Goal: Complete application form

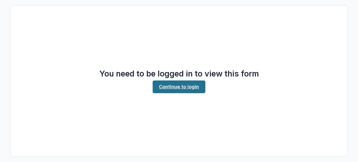
click at [166, 85] on link "Continue to login" at bounding box center [179, 86] width 53 height 13
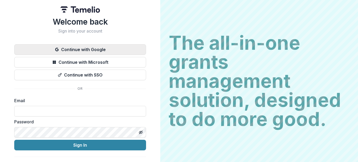
click at [129, 48] on button "Continue with Google" at bounding box center [80, 49] width 132 height 11
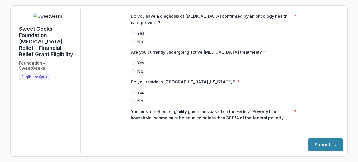
click at [136, 36] on label "Yes" at bounding box center [215, 33] width 169 height 6
click at [135, 95] on label "Yes" at bounding box center [215, 92] width 169 height 6
click at [139, 66] on span "Yes" at bounding box center [140, 62] width 7 height 6
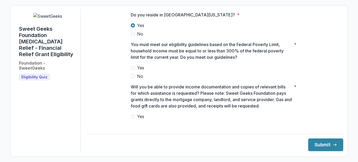
scroll to position [69, 0]
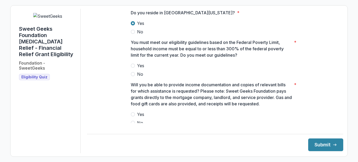
click at [141, 69] on span "Yes" at bounding box center [140, 65] width 7 height 6
click at [143, 117] on span "Yes" at bounding box center [140, 114] width 7 height 6
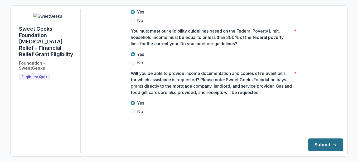
click at [317, 144] on button "Submit" at bounding box center [326, 144] width 35 height 13
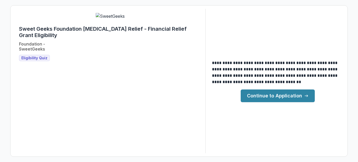
click at [281, 96] on link "Continue to Application" at bounding box center [278, 95] width 74 height 13
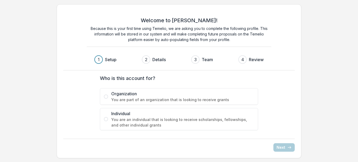
click at [193, 123] on span "You are an individual that is looking to receive scholarships, fellowships, and…" at bounding box center [182, 121] width 143 height 11
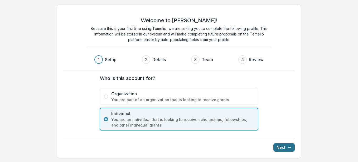
click at [279, 146] on button "Next" at bounding box center [284, 147] width 21 height 8
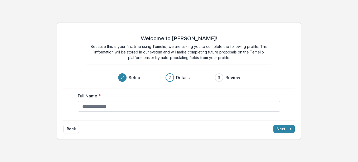
click at [149, 107] on input "Full Name *" at bounding box center [179, 106] width 203 height 11
type input "*"
type input "**********"
click at [276, 129] on button "Next" at bounding box center [284, 128] width 21 height 8
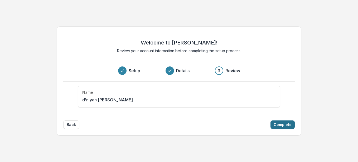
click at [283, 124] on button "Complete" at bounding box center [283, 124] width 24 height 8
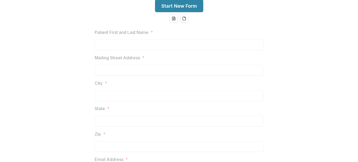
scroll to position [64, 0]
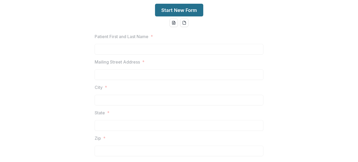
click at [173, 16] on button "Start New Form" at bounding box center [179, 10] width 48 height 13
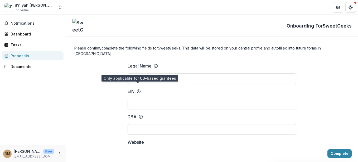
click at [137, 89] on icon at bounding box center [139, 91] width 4 height 4
click at [136, 98] on input "EIN" at bounding box center [212, 103] width 169 height 11
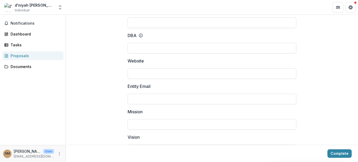
scroll to position [84, 0]
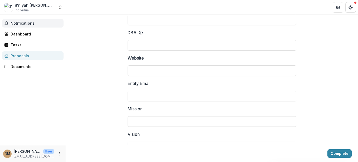
click at [22, 23] on span "Notifications" at bounding box center [36, 23] width 51 height 4
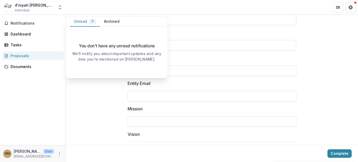
click at [55, 10] on div "d'niyah [PERSON_NAME] Individual Nonprofits d'niyah [PERSON_NAME] Team Settings…" at bounding box center [33, 7] width 62 height 11
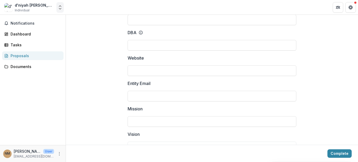
click at [59, 8] on polyline "Open entity switcher" at bounding box center [60, 8] width 2 height 1
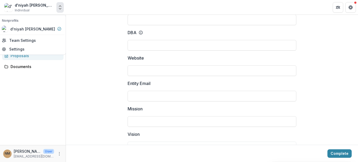
click at [51, 86] on div "Notifications Dashboard Tasks Proposals Documents" at bounding box center [33, 80] width 66 height 130
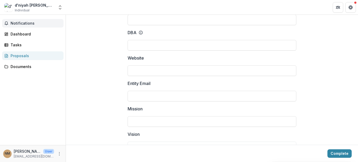
click at [36, 20] on button "Notifications" at bounding box center [33, 23] width 62 height 8
click at [44, 34] on div "Dashboard" at bounding box center [35, 34] width 49 height 6
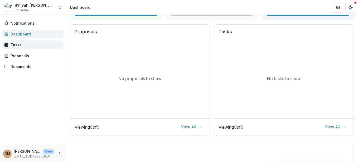
click at [34, 43] on div "Tasks" at bounding box center [35, 45] width 49 height 6
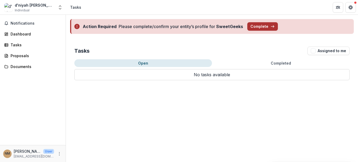
click at [250, 25] on button "Complete" at bounding box center [263, 26] width 31 height 8
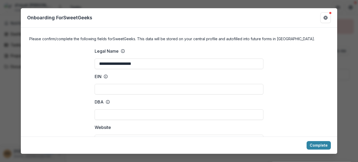
click at [107, 102] on icon at bounding box center [108, 102] width 4 height 4
click at [107, 109] on input "DBA" at bounding box center [179, 114] width 169 height 11
click at [107, 102] on icon at bounding box center [108, 102] width 4 height 4
click at [107, 109] on input "DBA" at bounding box center [179, 114] width 169 height 11
click at [107, 102] on icon at bounding box center [108, 102] width 4 height 4
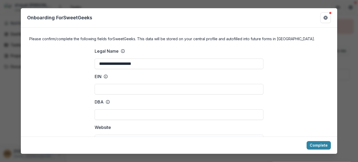
click at [107, 109] on input "DBA" at bounding box center [179, 114] width 169 height 11
click at [107, 102] on icon at bounding box center [108, 102] width 4 height 4
click at [107, 109] on input "DBA" at bounding box center [179, 114] width 169 height 11
click at [104, 102] on div "DBA" at bounding box center [102, 101] width 15 height 6
click at [104, 109] on input "DBA" at bounding box center [179, 114] width 169 height 11
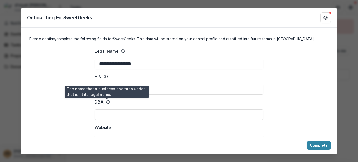
click at [107, 102] on icon at bounding box center [108, 102] width 4 height 4
click at [107, 109] on input "DBA" at bounding box center [179, 114] width 169 height 11
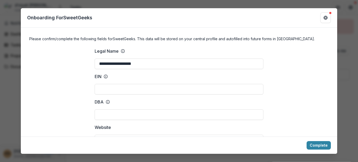
click at [107, 102] on icon at bounding box center [108, 102] width 4 height 4
click at [107, 109] on input "DBA" at bounding box center [179, 114] width 169 height 11
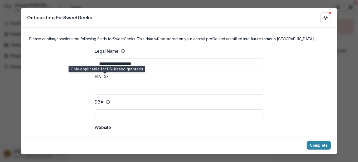
click at [106, 76] on icon at bounding box center [106, 76] width 4 height 4
click at [106, 84] on input "EIN" at bounding box center [179, 89] width 169 height 11
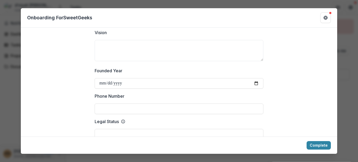
scroll to position [173, 0]
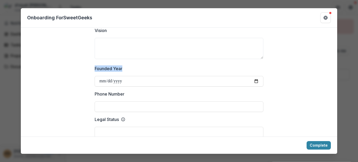
drag, startPoint x: 338, startPoint y: 53, endPoint x: 340, endPoint y: 73, distance: 20.2
click at [340, 73] on div "**********" at bounding box center [179, 81] width 358 height 162
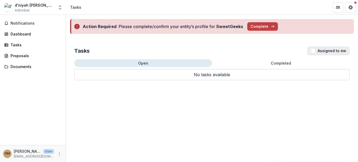
click at [318, 52] on button "Assigned to me" at bounding box center [329, 50] width 42 height 8
click at [351, 5] on icon "Get Help" at bounding box center [351, 7] width 4 height 4
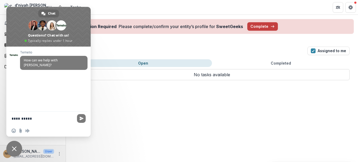
type textarea "**********"
